Goal: Check status: Check status

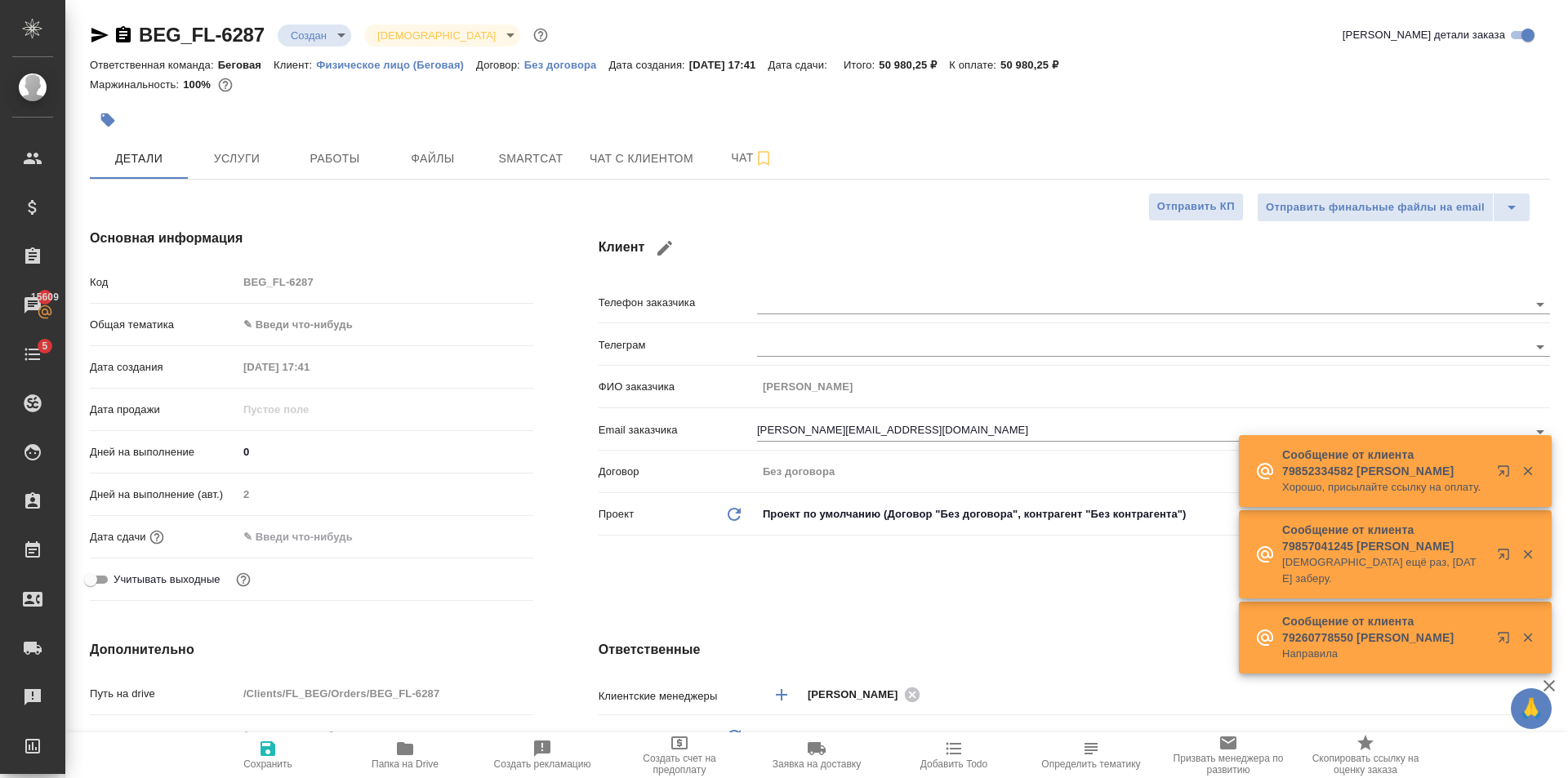
select select "RU"
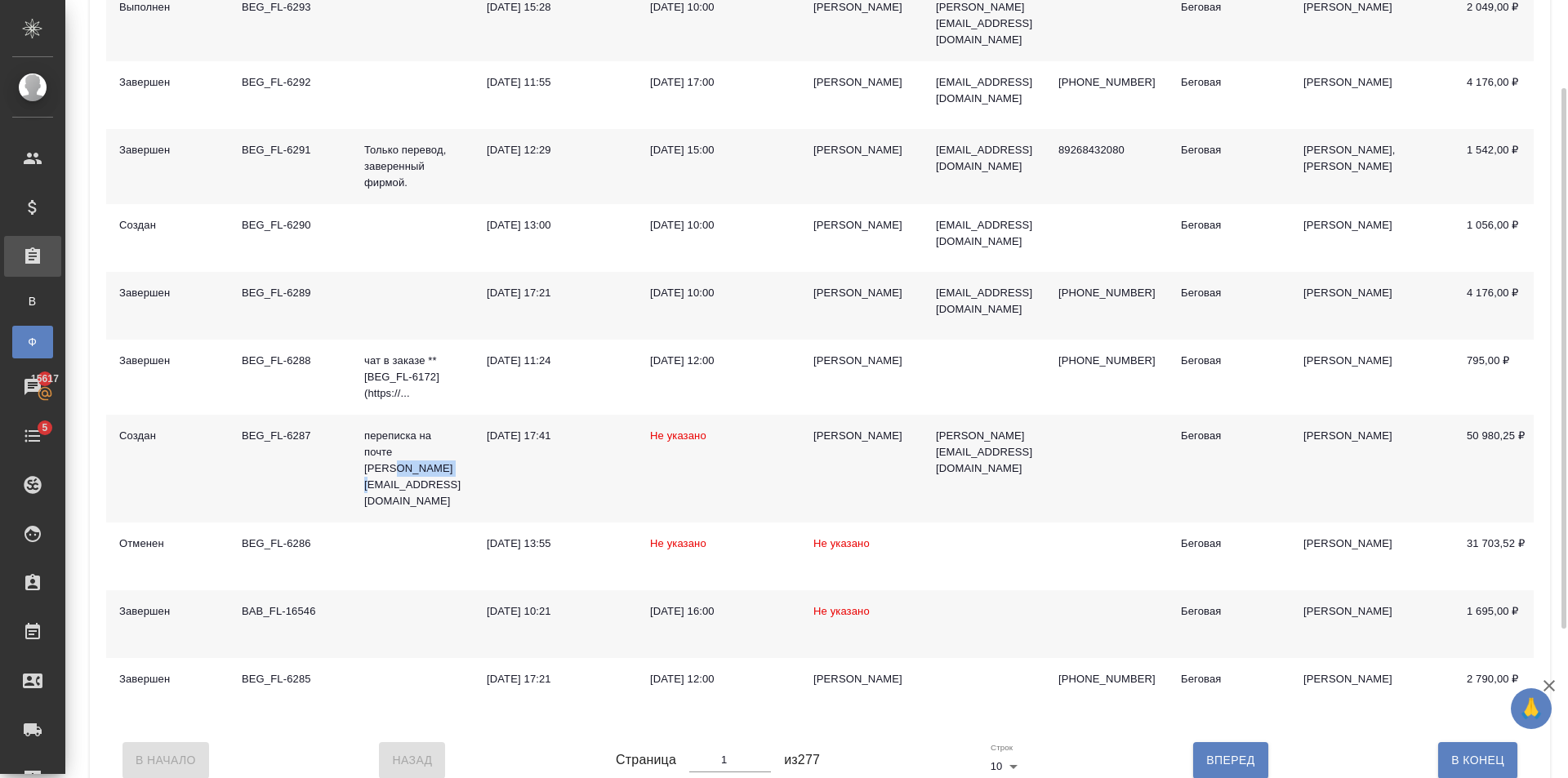
scroll to position [245, 0]
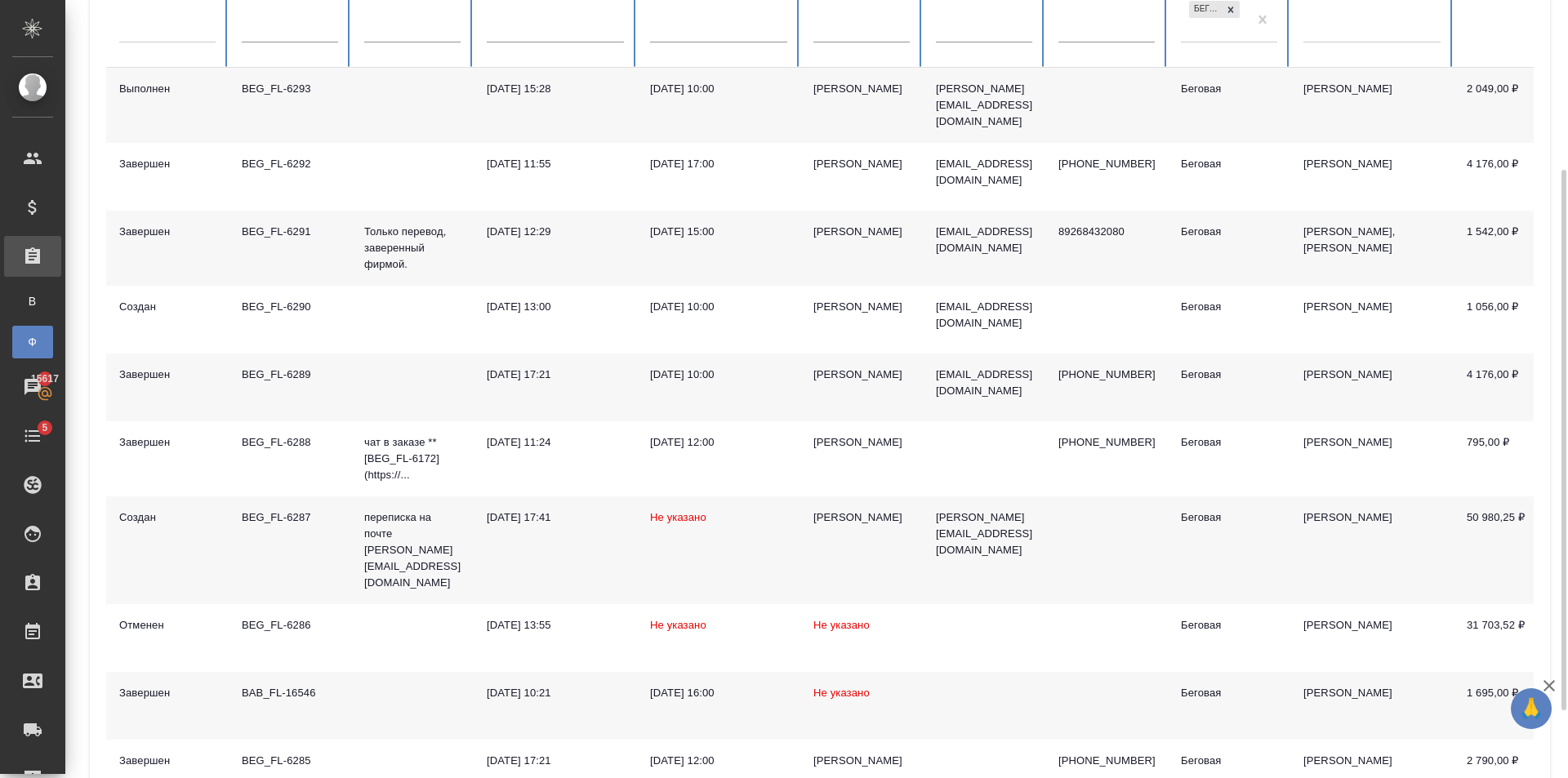
click at [925, 107] on td "elena.eremina@multonpartners.com" at bounding box center [984, 105] width 123 height 75
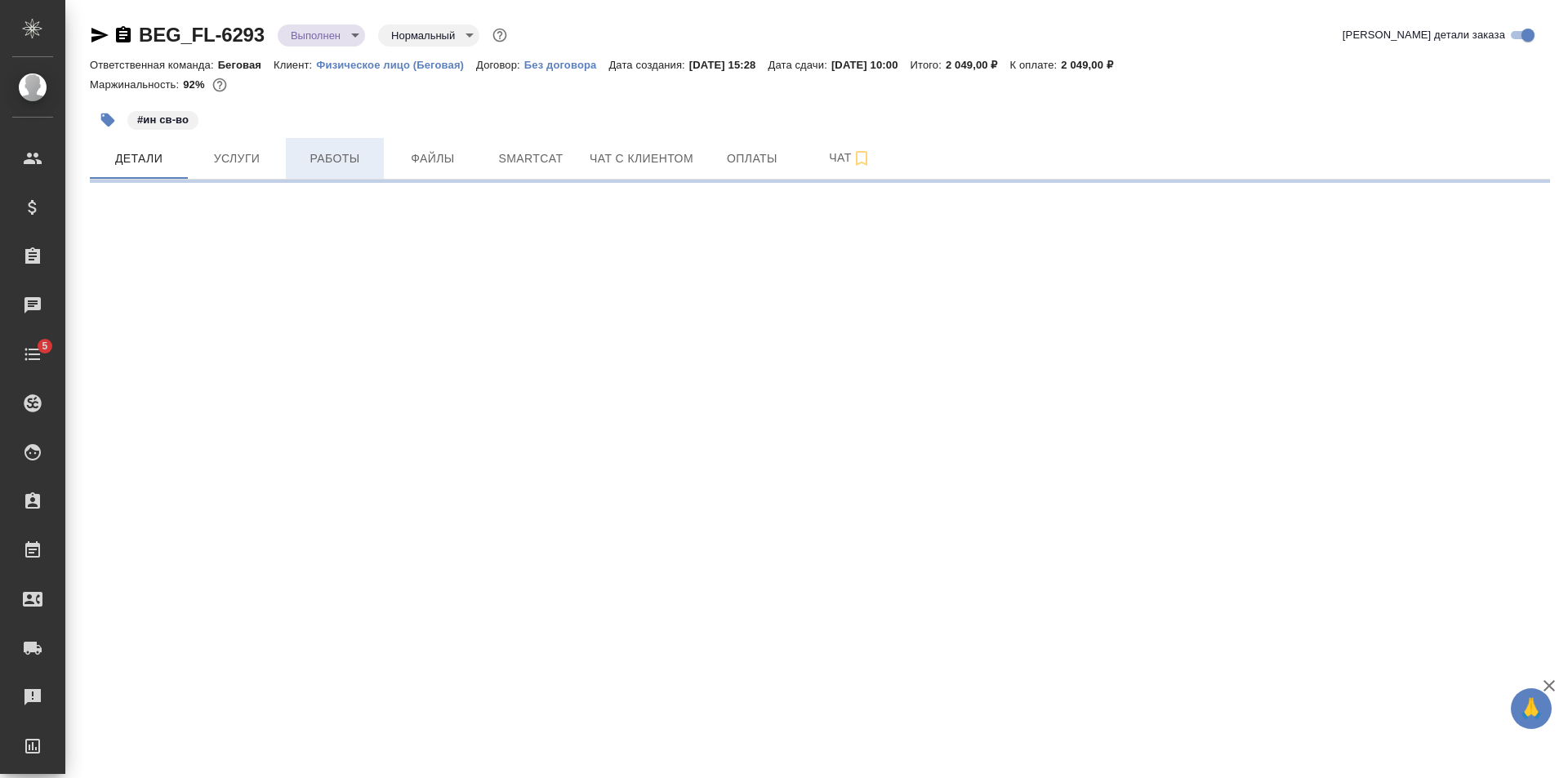
select select "RU"
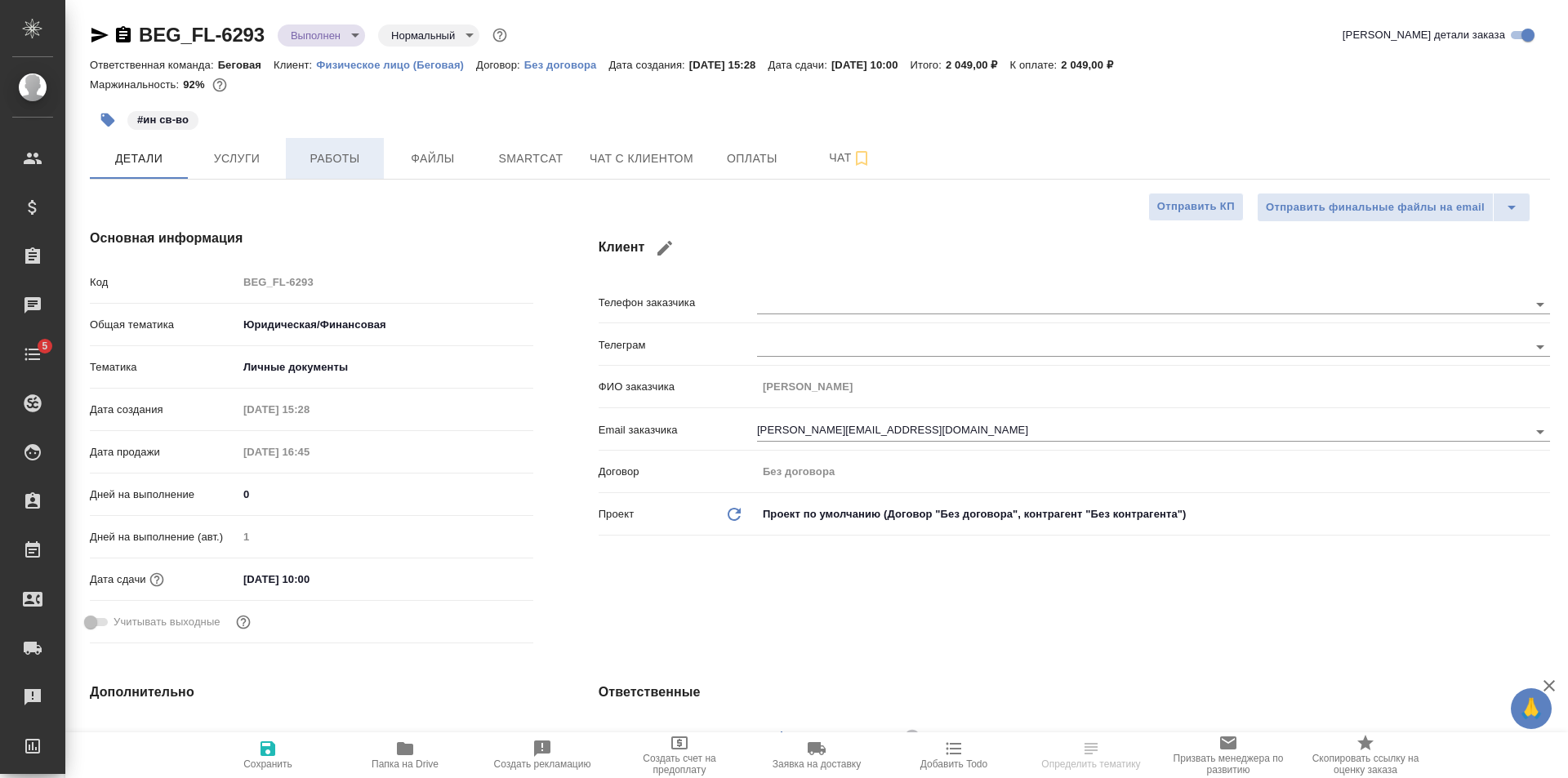
type textarea "x"
click at [358, 142] on button "Работы" at bounding box center [335, 158] width 98 height 41
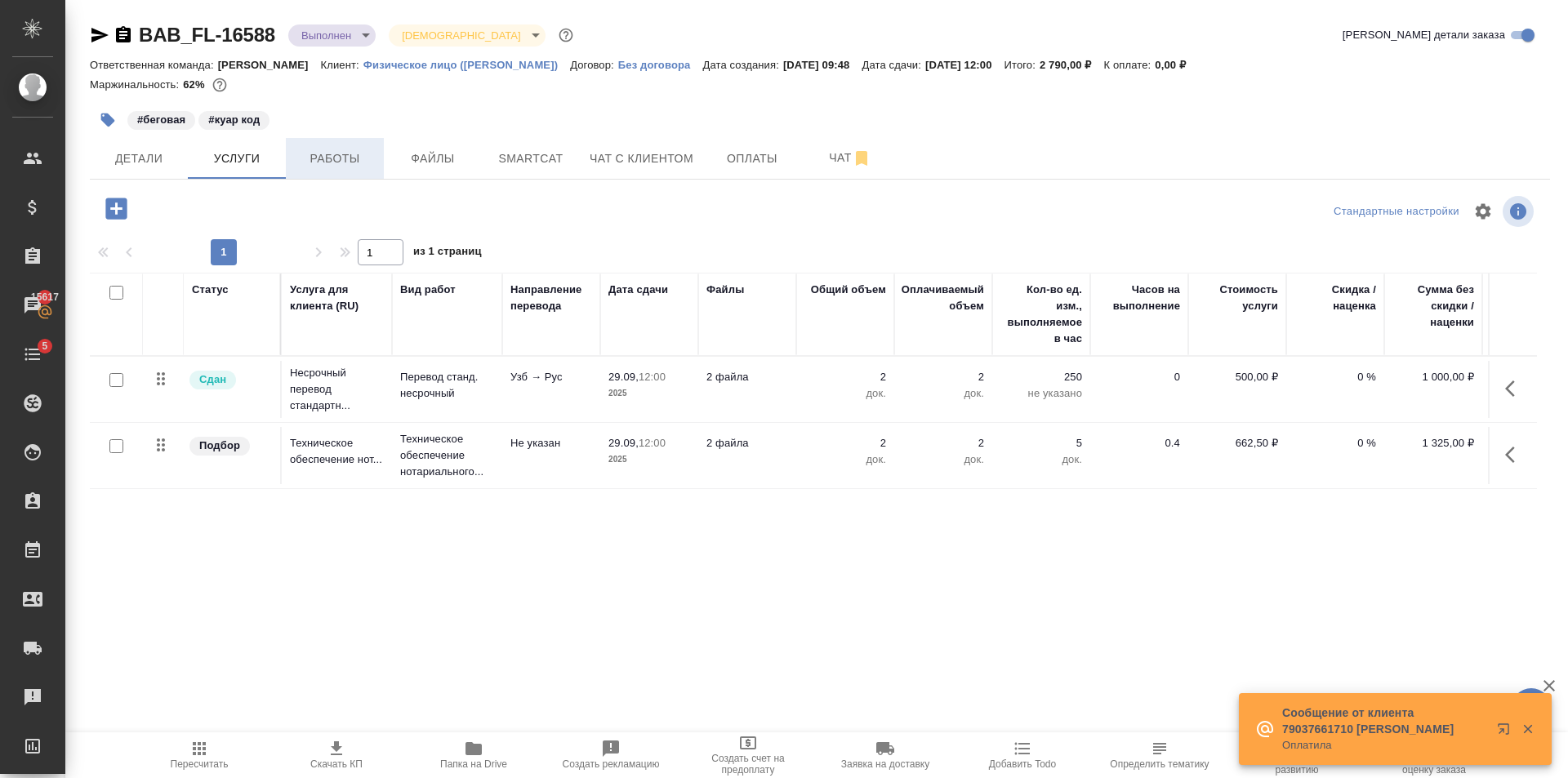
click at [353, 151] on span "Работы" at bounding box center [335, 158] width 79 height 20
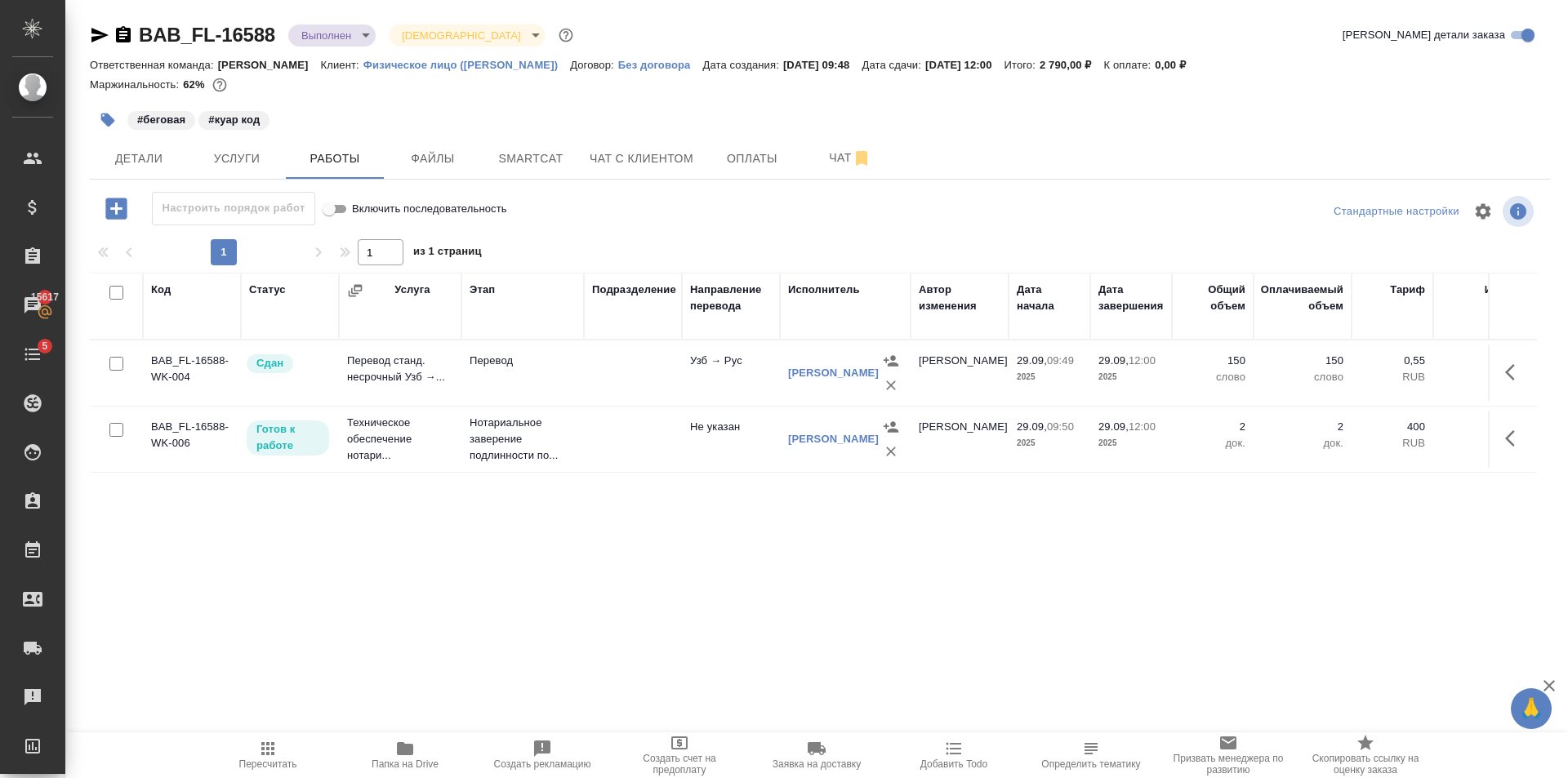
click at [347, 37] on body "🙏 .cls-1 fill:#fff; AWATERA Golubev Dmitry Клиенты Спецификации Заказы 15617 Ча…" at bounding box center [784, 389] width 1568 height 778
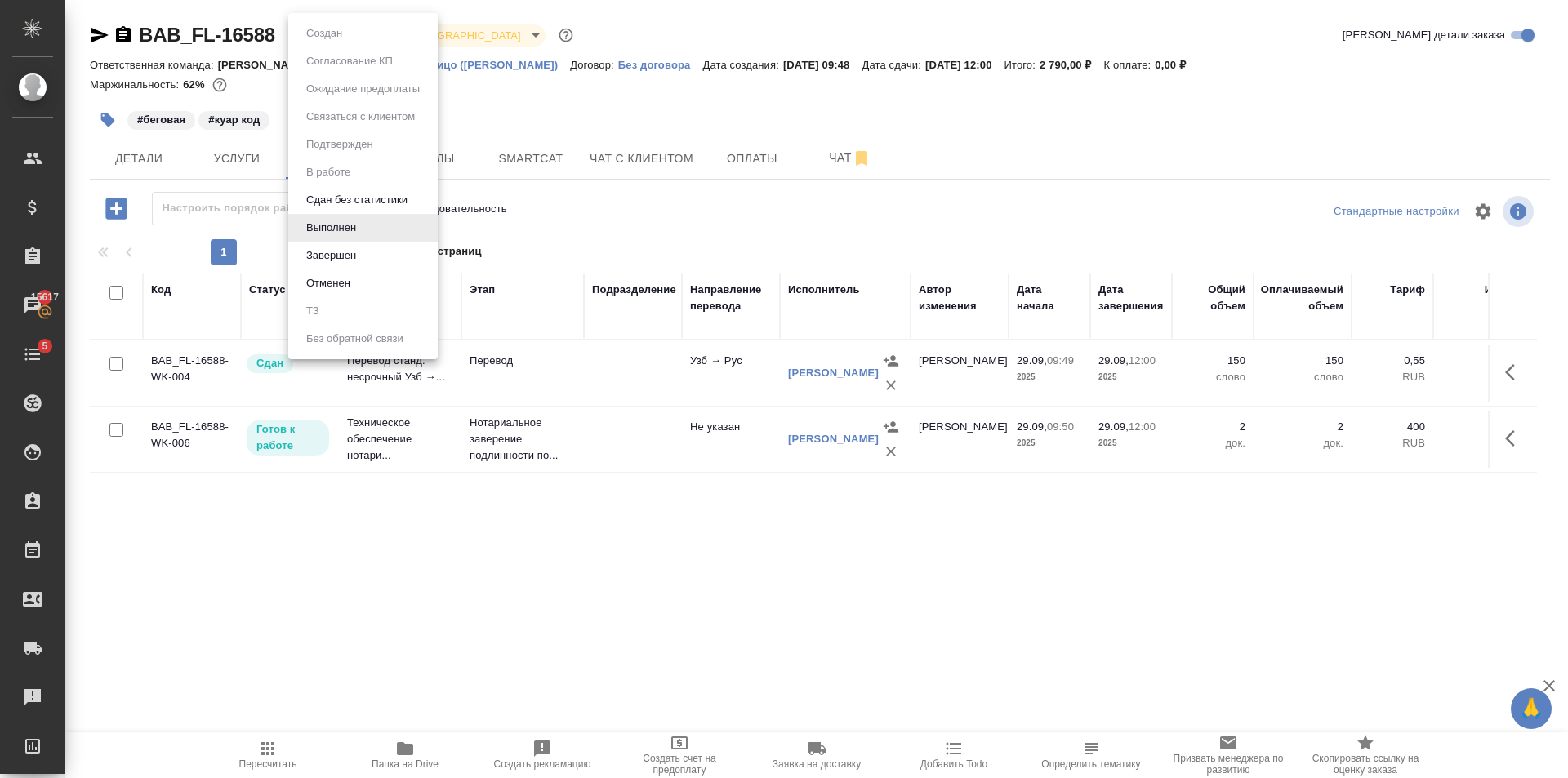
click at [468, 137] on div at bounding box center [784, 389] width 1568 height 778
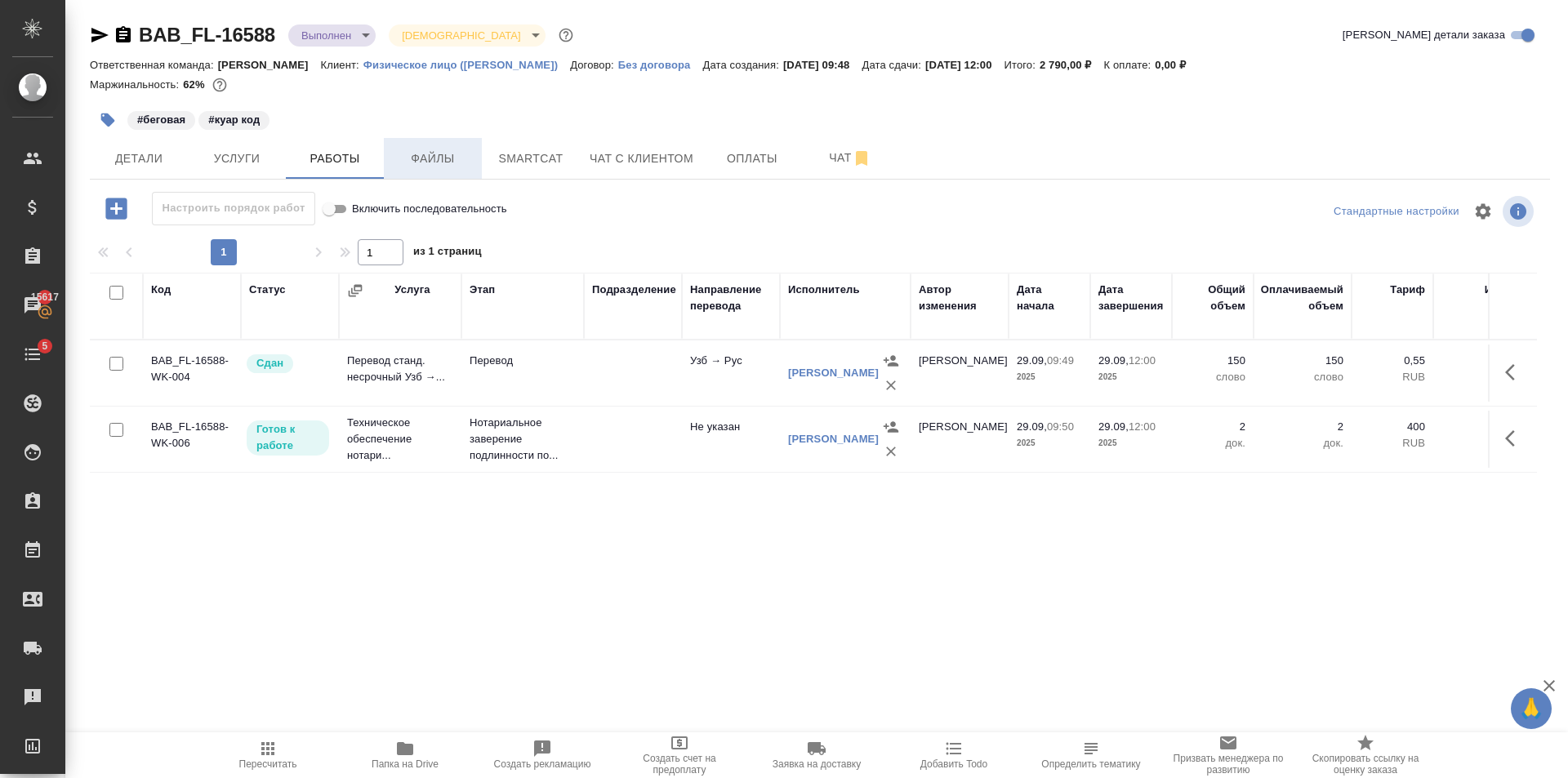
click at [436, 157] on span "Файлы" at bounding box center [433, 158] width 79 height 20
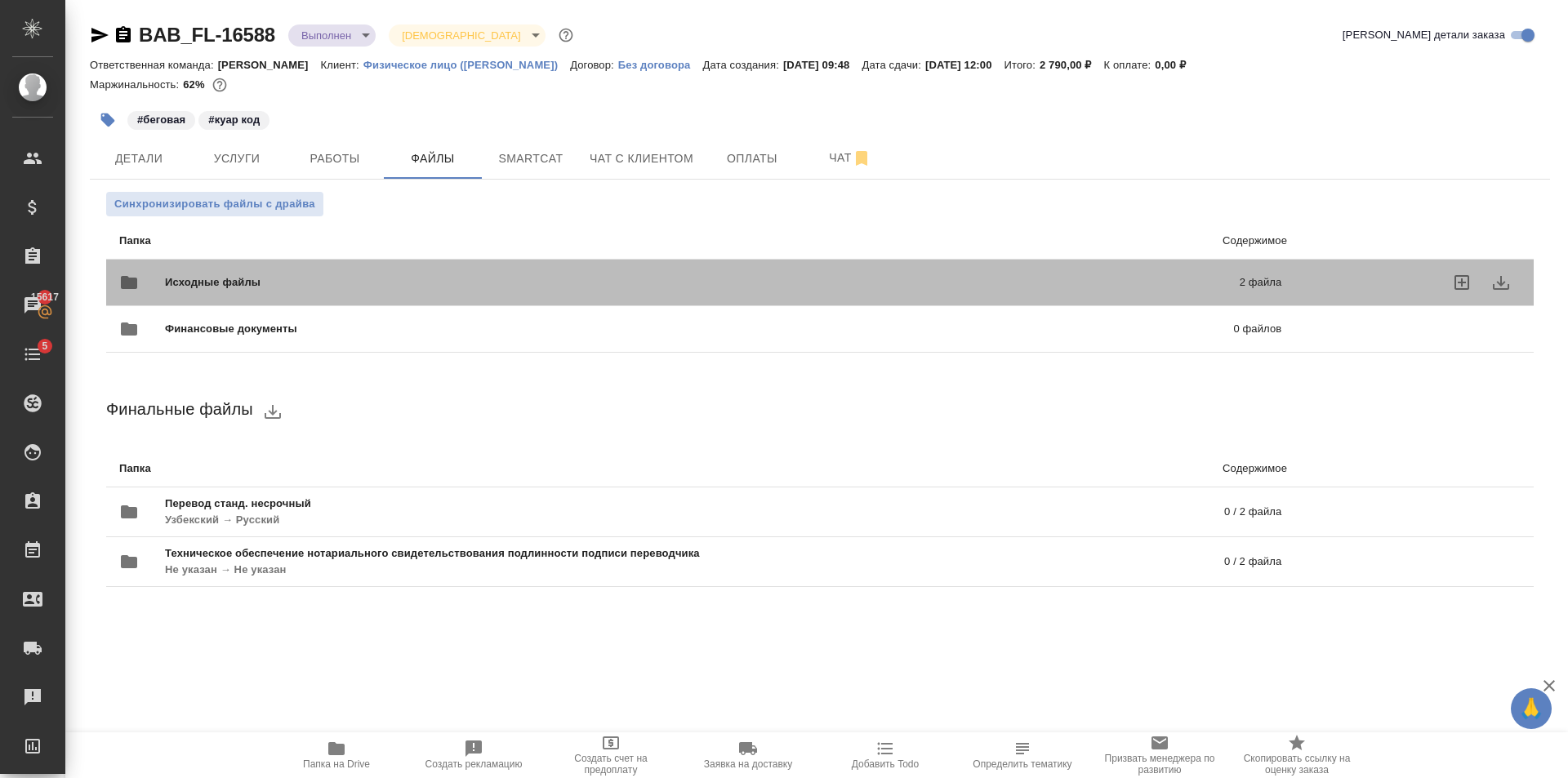
click at [875, 281] on p "2 файла" at bounding box center [1016, 282] width 532 height 16
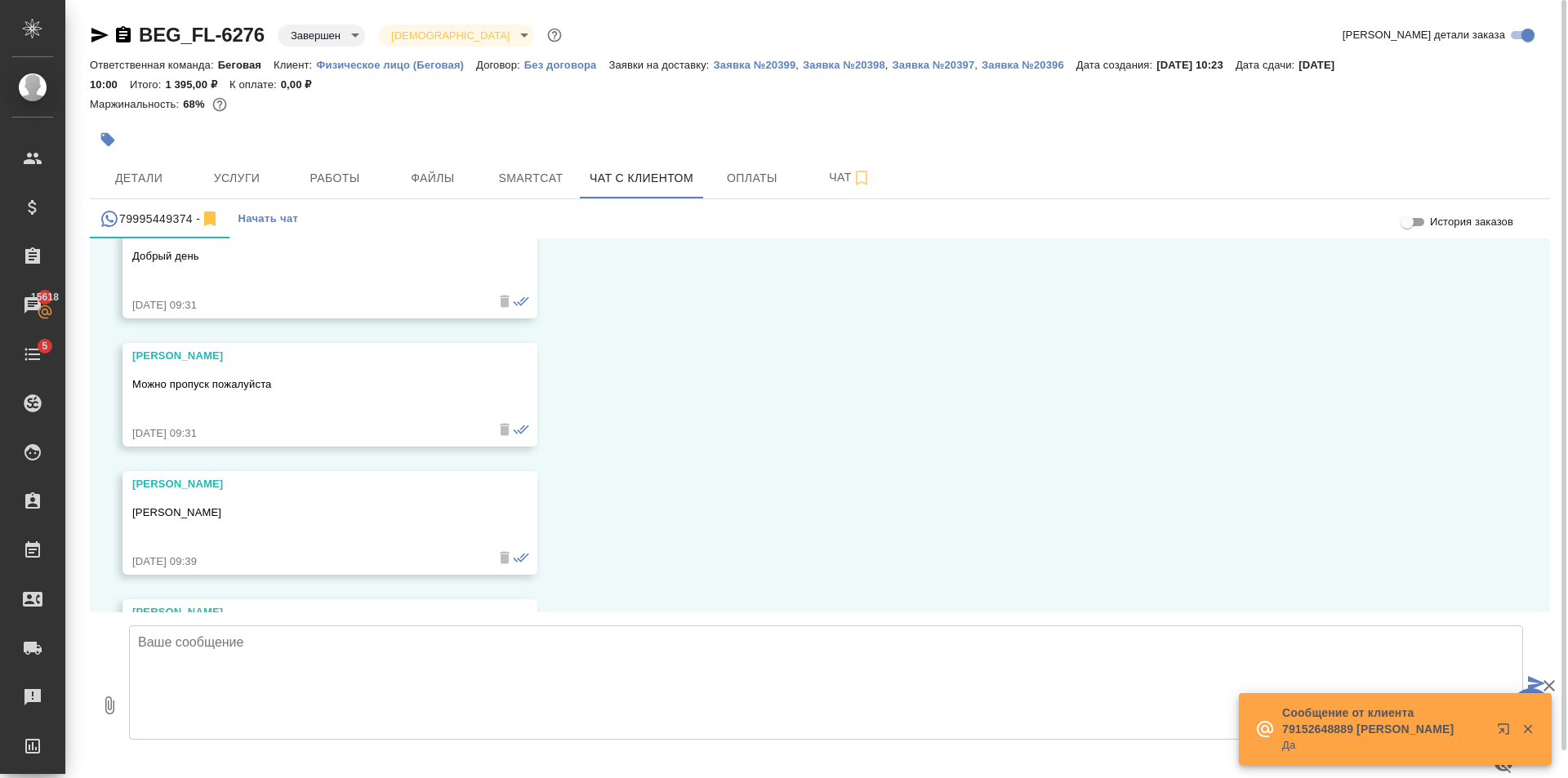
scroll to position [4188, 0]
click at [269, 169] on span "Услуги" at bounding box center [236, 179] width 79 height 20
